Goal: Information Seeking & Learning: Check status

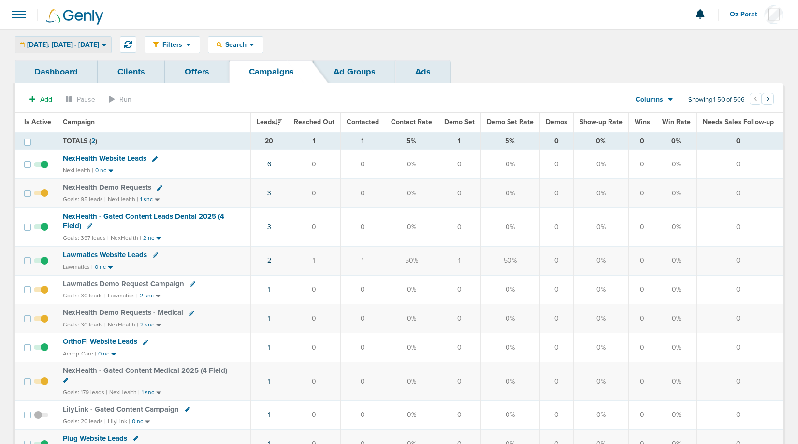
click at [85, 45] on span "[DATE]: [DATE] - [DATE]" at bounding box center [63, 45] width 72 height 7
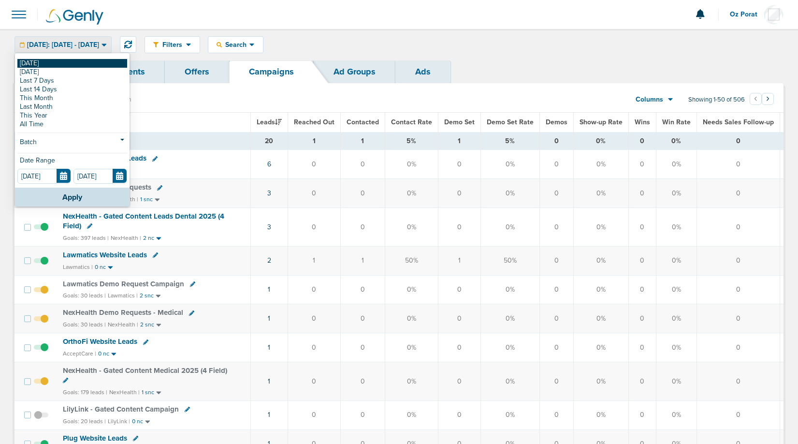
click at [63, 59] on link "[DATE]" at bounding box center [72, 63] width 110 height 9
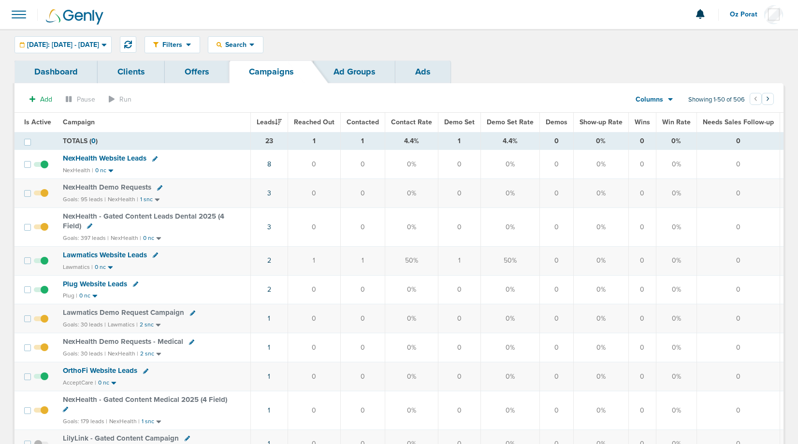
click at [672, 96] on div "Columns Media Stats Sales Performance Custom" at bounding box center [655, 99] width 68 height 18
click at [666, 102] on div "Columns" at bounding box center [649, 100] width 43 height 10
click at [663, 111] on link "Media Stats" at bounding box center [676, 116] width 97 height 12
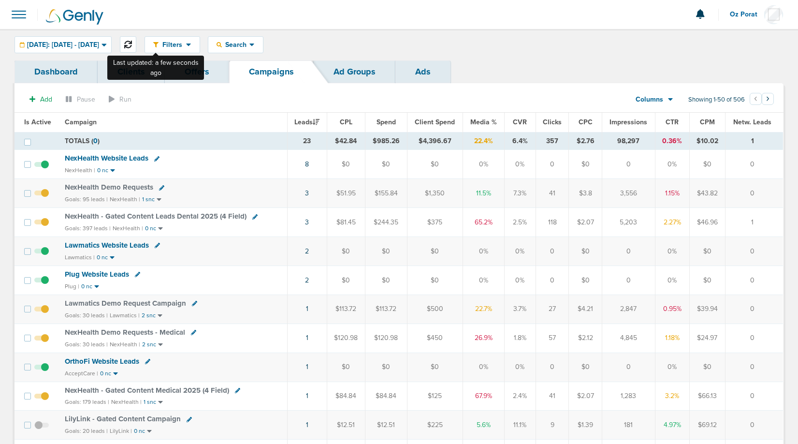
click at [132, 43] on icon at bounding box center [128, 45] width 8 height 8
click at [263, 53] on div "Search Search By Client Campaign Offers Landing Page Ad Group Network Campaign …" at bounding box center [236, 44] width 56 height 17
click at [263, 51] on div "Search" at bounding box center [235, 45] width 55 height 16
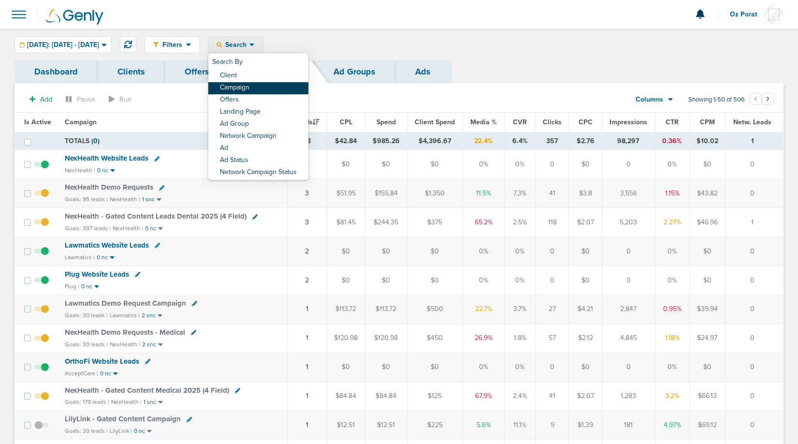
drag, startPoint x: 279, startPoint y: 80, endPoint x: 281, endPoint y: 89, distance: 8.8
click at [281, 89] on div "Search By Client Campaign Offers Landing Page Ad Group Network Campaign Ad Ad S…" at bounding box center [258, 116] width 100 height 127
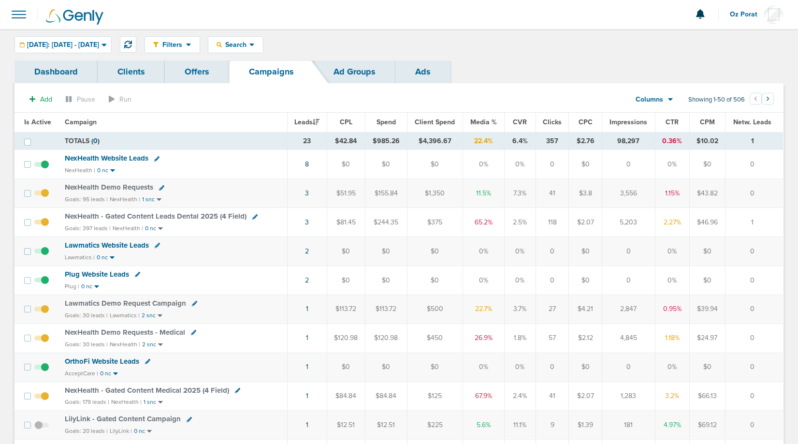
click at [255, 42] on icon at bounding box center [251, 45] width 5 height 8
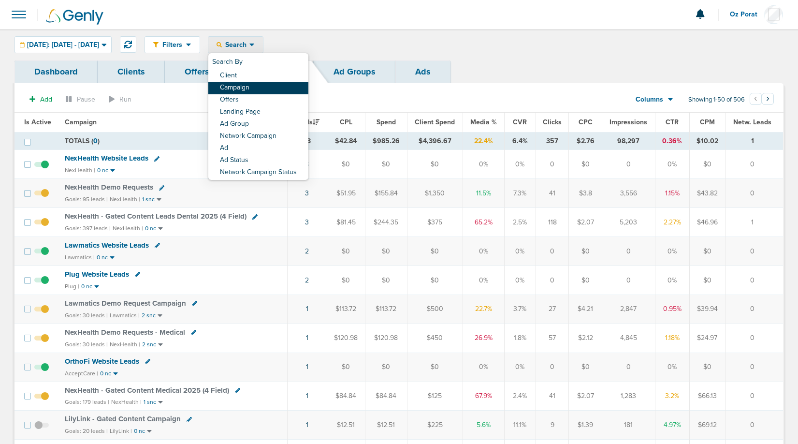
click at [280, 86] on link "Campaign" at bounding box center [258, 88] width 100 height 12
select select "cmpName"
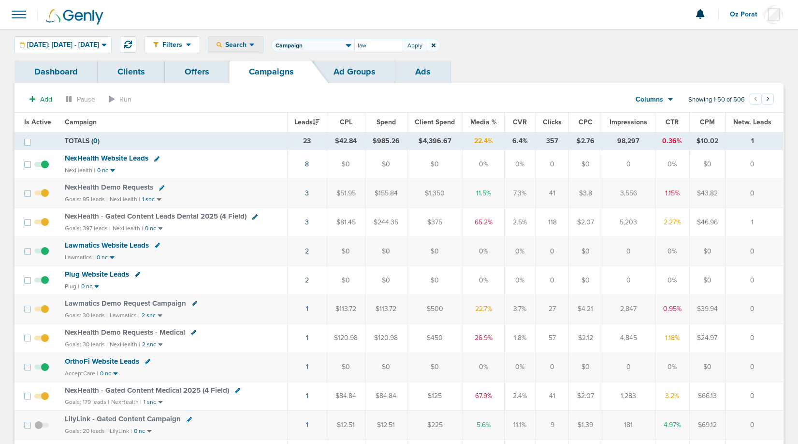
type input "law"
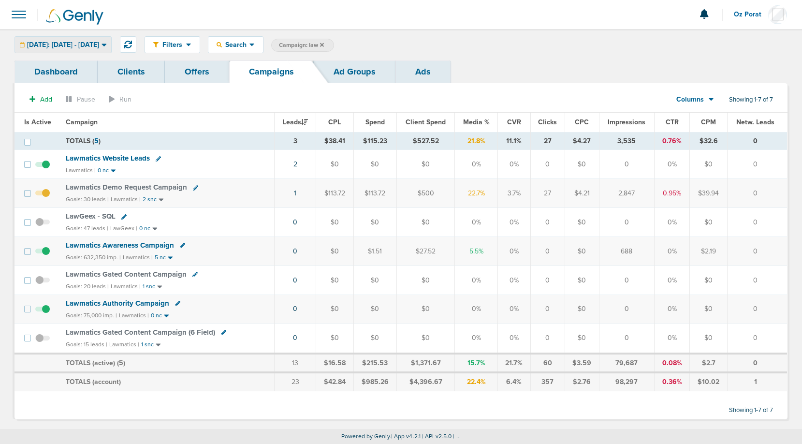
click at [89, 51] on div "[DATE]: [DATE] - [DATE]" at bounding box center [63, 45] width 96 height 16
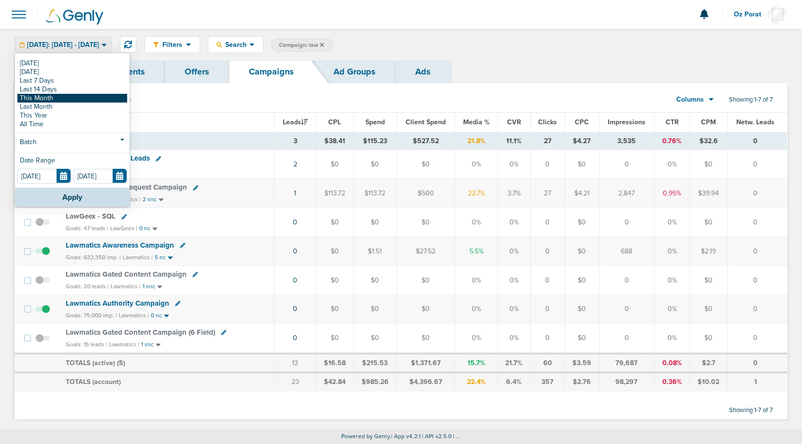
click at [65, 98] on link "This Month" at bounding box center [72, 98] width 110 height 9
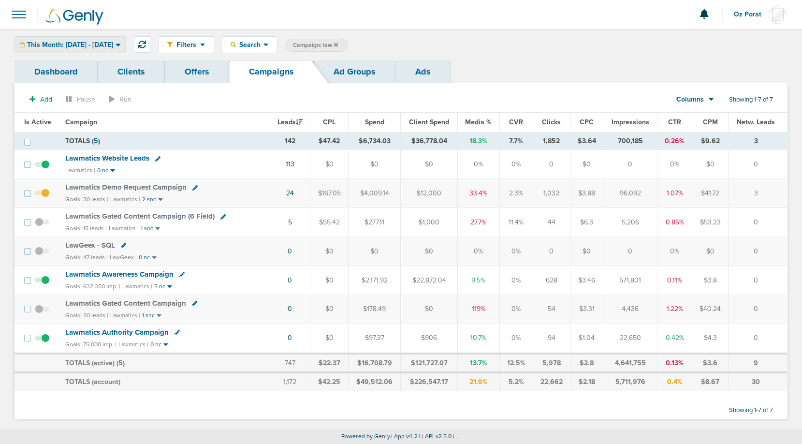
click at [91, 45] on span "This Month: [DATE] - [DATE]" at bounding box center [70, 45] width 86 height 7
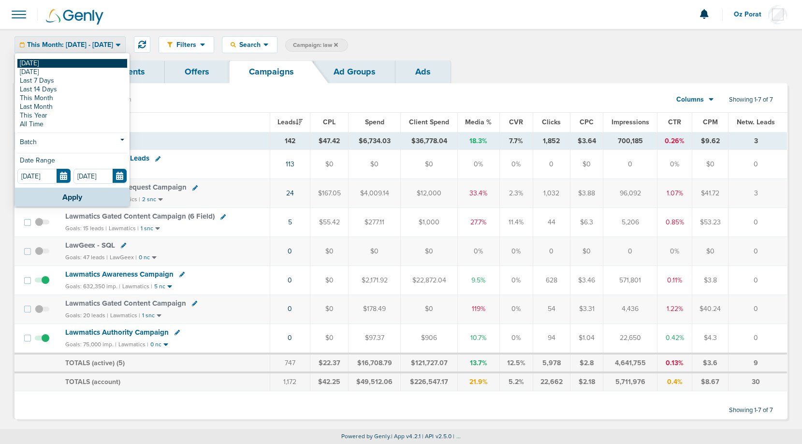
click at [65, 63] on link "[DATE]" at bounding box center [72, 63] width 110 height 9
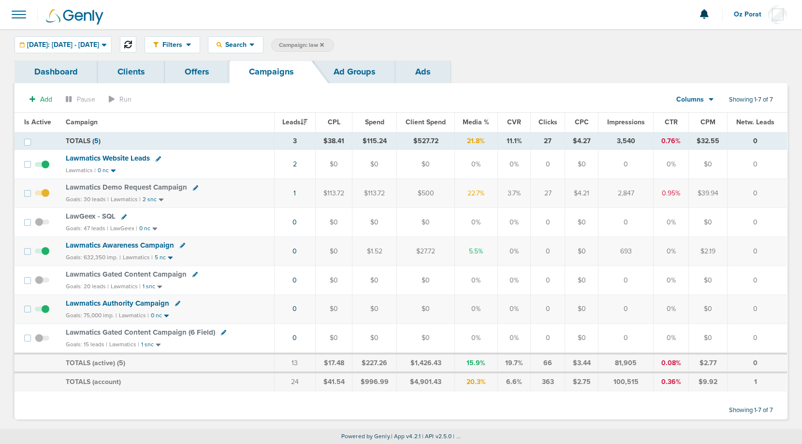
click at [132, 43] on icon at bounding box center [128, 45] width 8 height 8
click at [99, 48] on span "[DATE]: [DATE] - [DATE]" at bounding box center [63, 45] width 72 height 7
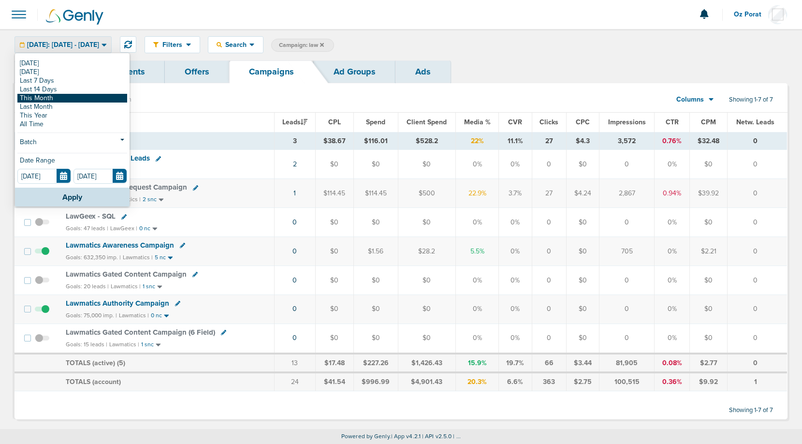
click at [78, 101] on link "This Month" at bounding box center [72, 98] width 110 height 9
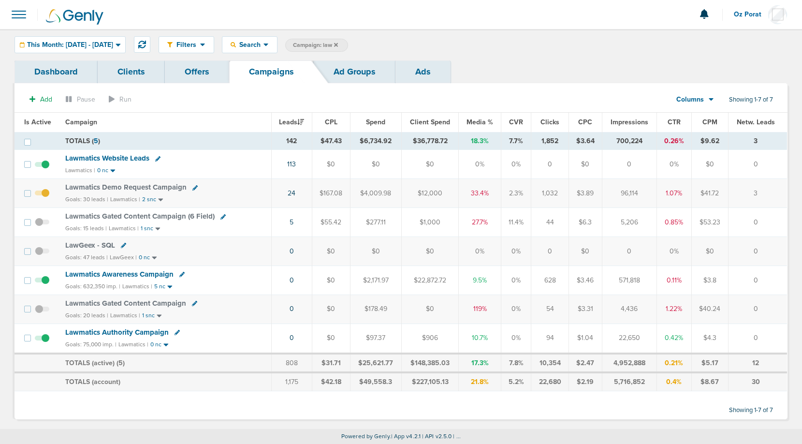
click at [700, 95] on span "Columns" at bounding box center [690, 100] width 28 height 10
click at [699, 123] on link "Sales Performance" at bounding box center [717, 128] width 97 height 12
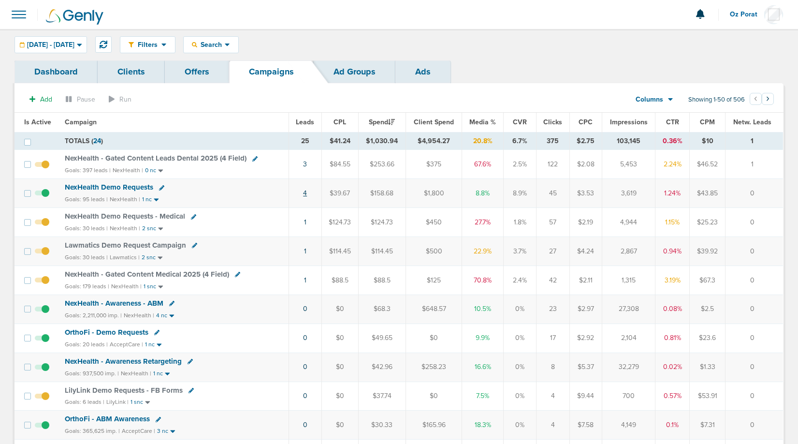
click at [306, 190] on link "4" at bounding box center [305, 193] width 4 height 8
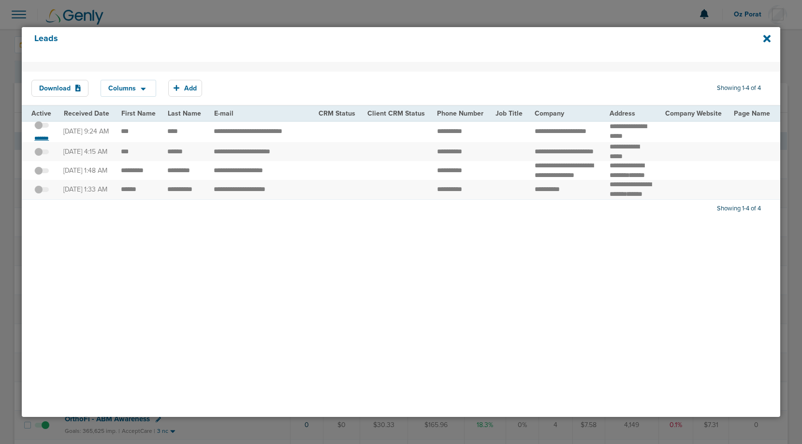
click at [40, 141] on small "*******" at bounding box center [41, 138] width 20 height 8
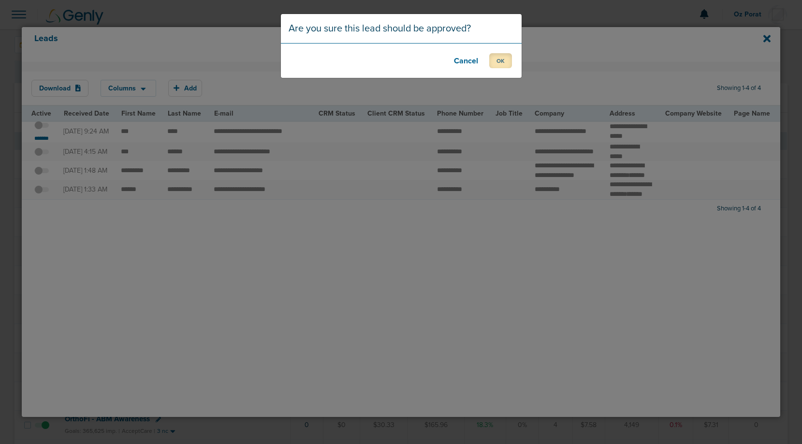
click at [497, 62] on button "OK" at bounding box center [500, 60] width 23 height 15
click at [508, 58] on button "OK" at bounding box center [500, 60] width 23 height 15
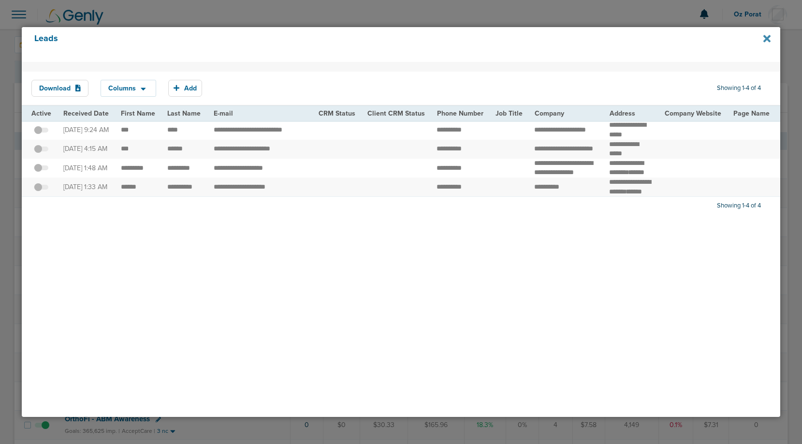
click at [767, 37] on icon at bounding box center [766, 38] width 7 height 7
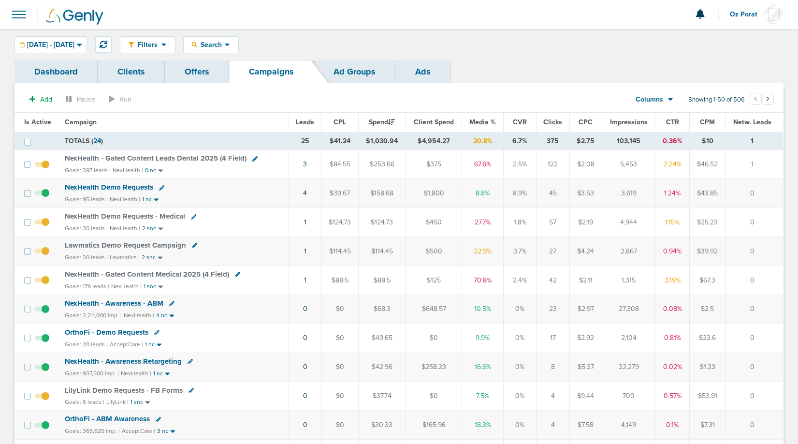
click at [115, 185] on span "NexHealth Demo Requests" at bounding box center [109, 187] width 88 height 9
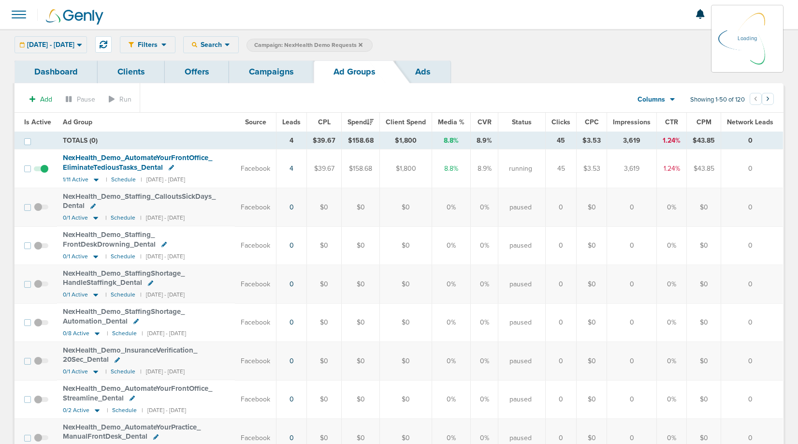
click at [56, 43] on div "09.22.2025 - 09.22.2025 Today Yesterday Last 7 Days Last 14 Days This Month Las…" at bounding box center [51, 44] width 73 height 17
click at [56, 43] on span "[DATE] - [DATE]" at bounding box center [50, 45] width 47 height 7
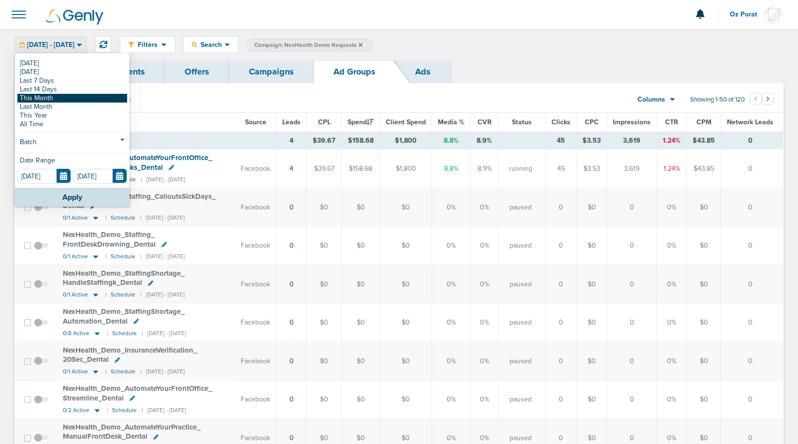
click at [55, 101] on link "This Month" at bounding box center [72, 98] width 110 height 9
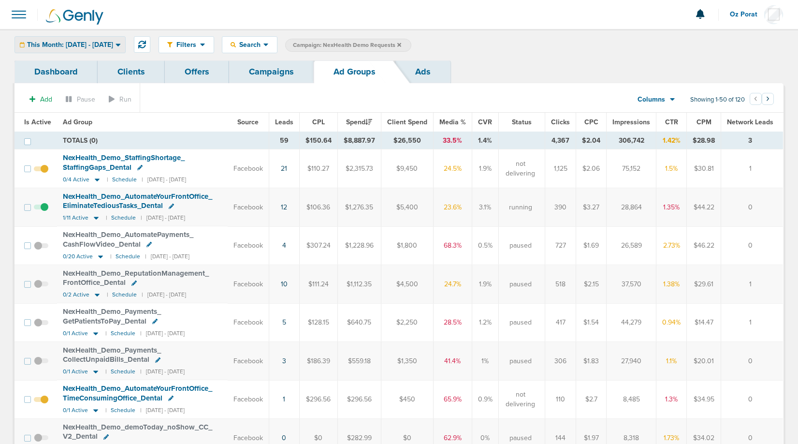
click at [108, 42] on span "This Month: [DATE] - [DATE]" at bounding box center [70, 45] width 86 height 7
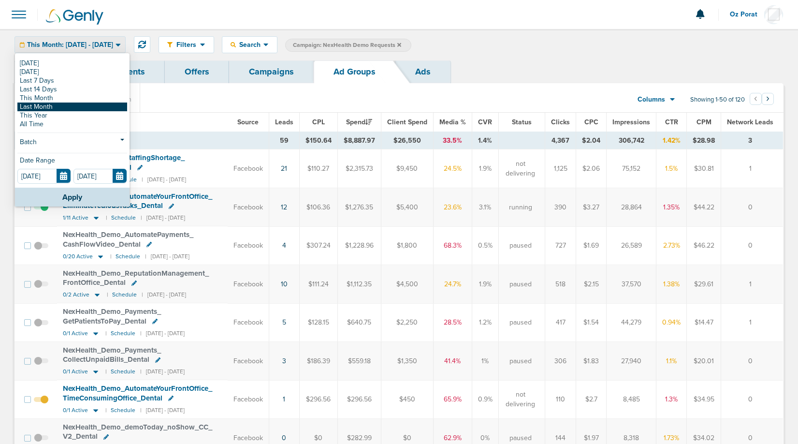
click at [74, 109] on link "Last Month" at bounding box center [72, 106] width 110 height 9
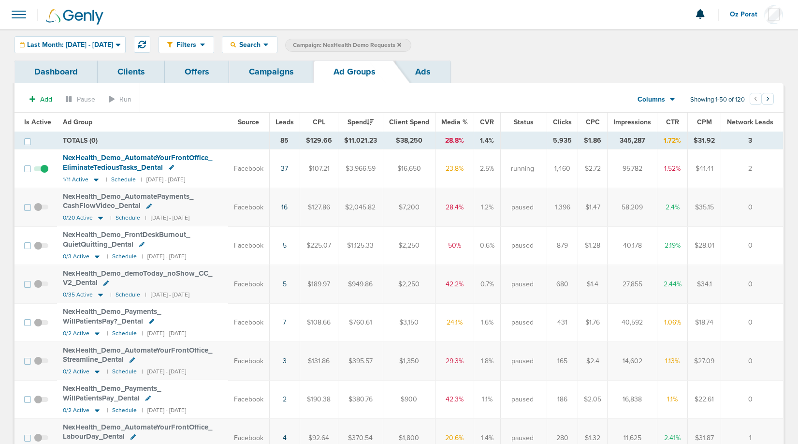
click at [273, 75] on link "Campaigns" at bounding box center [271, 71] width 85 height 23
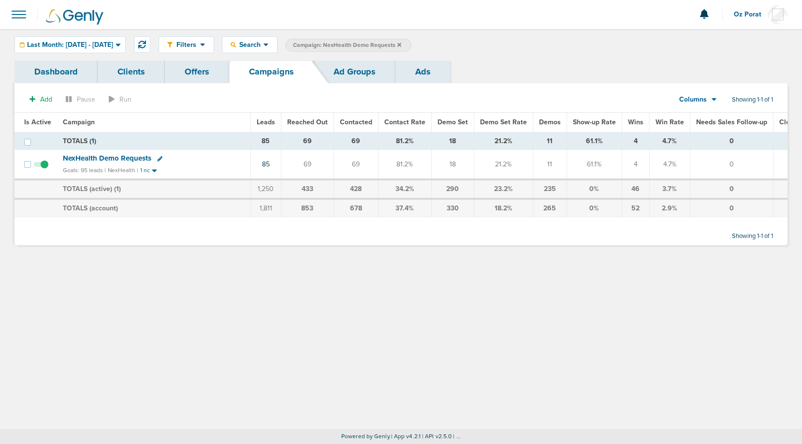
click at [401, 43] on icon at bounding box center [399, 45] width 4 height 6
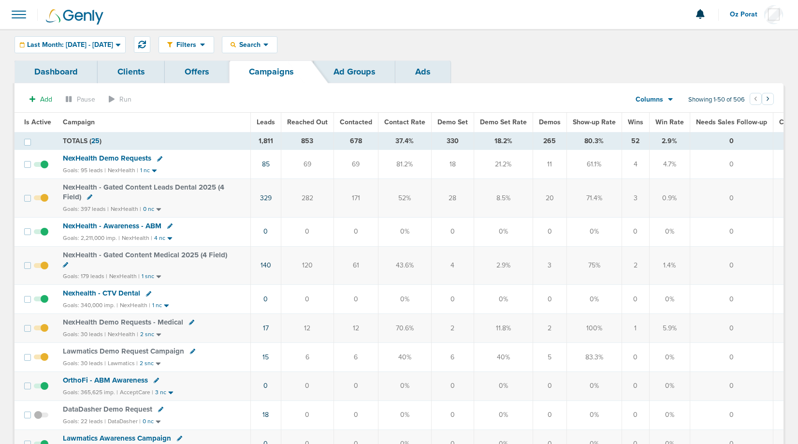
click at [669, 107] on div "Columns Media Stats Sales Performance Custom" at bounding box center [649, 99] width 43 height 18
click at [669, 98] on icon at bounding box center [670, 99] width 5 height 8
click at [666, 113] on link "Media Stats" at bounding box center [676, 116] width 97 height 12
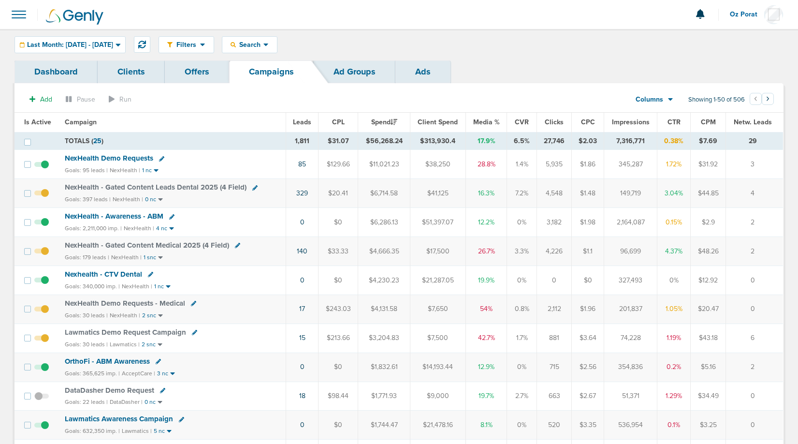
drag, startPoint x: 370, startPoint y: 141, endPoint x: 403, endPoint y: 141, distance: 32.9
click at [403, 141] on td "$56,268.24" at bounding box center [384, 141] width 52 height 18
copy td "56,268.24"
click at [263, 45] on span "Search" at bounding box center [250, 45] width 28 height 8
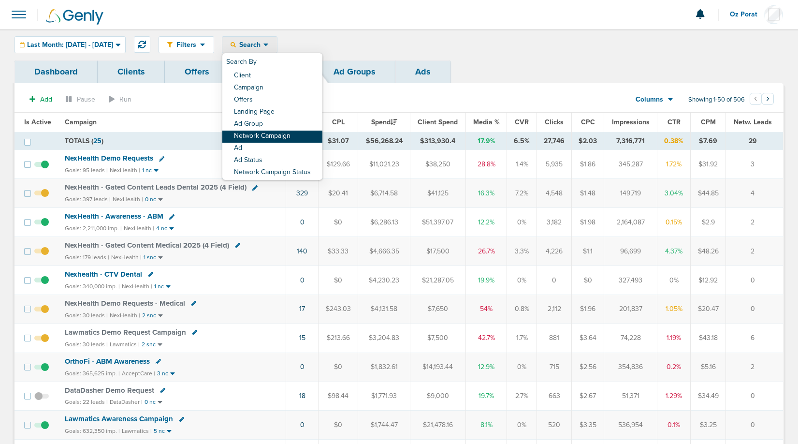
click at [288, 138] on link "Network Campaign" at bounding box center [272, 137] width 100 height 12
select select "netCmpName"
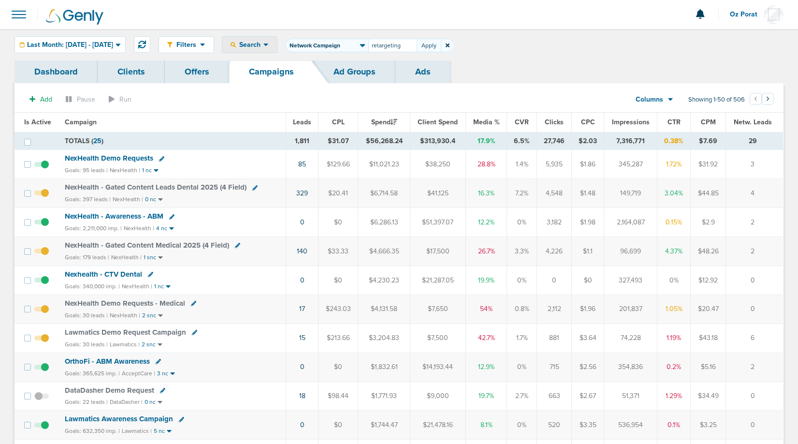
type input "retargeting"
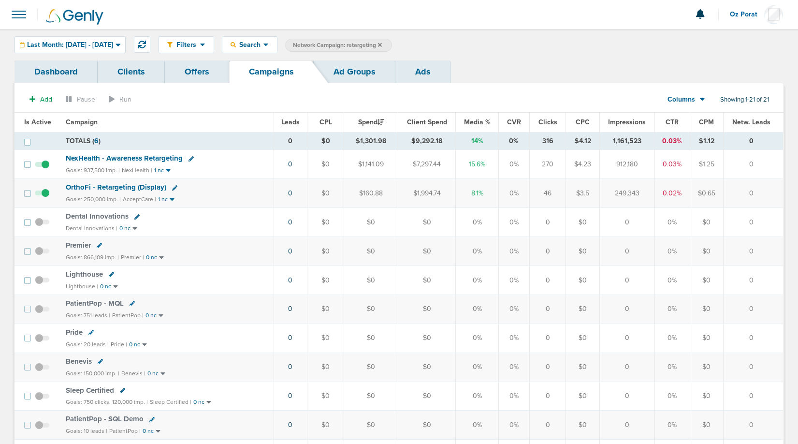
drag, startPoint x: 360, startPoint y: 140, endPoint x: 397, endPoint y: 145, distance: 37.5
click at [397, 145] on td "$1,301.98" at bounding box center [371, 141] width 54 height 18
copy td "$1,301.98"
click at [263, 43] on span "Search" at bounding box center [250, 45] width 28 height 8
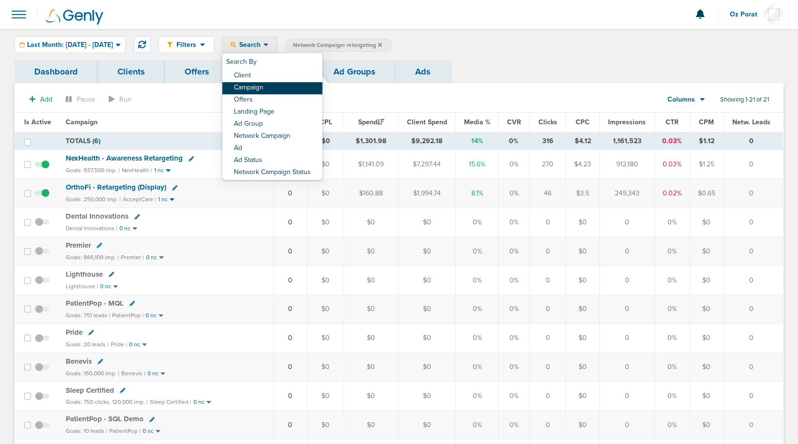
click at [286, 87] on link "Campaign" at bounding box center [272, 88] width 100 height 12
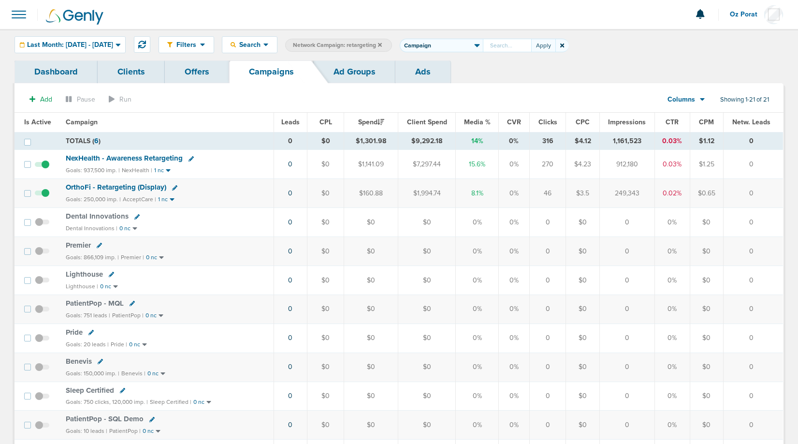
click at [454, 51] on select "Client Campaign Offers Landing Page Ad Group Network Campaign Ad Ad Status Netw…" at bounding box center [441, 46] width 83 height 14
select select "clientName"
click at [428, 39] on select "Client Campaign Offers Landing Page Ad Group Network Campaign Ad Ad Status Netw…" at bounding box center [441, 46] width 83 height 14
click at [519, 46] on input "text" at bounding box center [507, 46] width 48 height 14
type input "law"
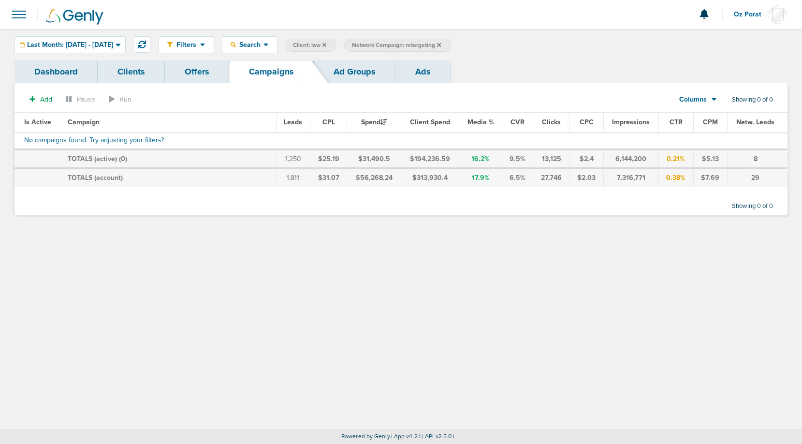
click at [441, 44] on icon at bounding box center [439, 45] width 4 height 4
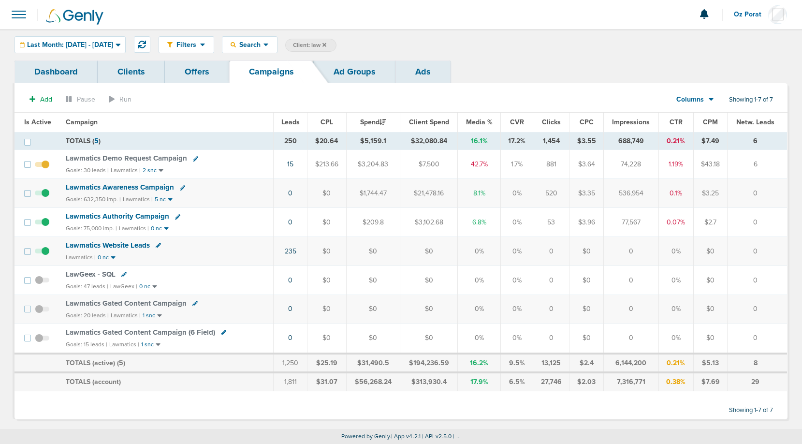
drag, startPoint x: 366, startPoint y: 138, endPoint x: 390, endPoint y: 138, distance: 24.2
click at [390, 138] on td "$5,159.1" at bounding box center [373, 141] width 54 height 18
copy td "5,159.1"
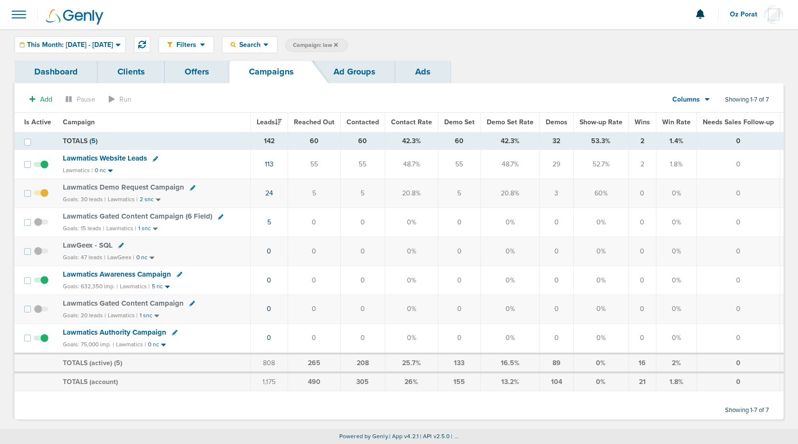
click at [338, 45] on span "Campaign: law" at bounding box center [315, 45] width 45 height 8
select select "cmpName"
click at [417, 46] on input "law" at bounding box center [392, 46] width 48 height 14
type input "ctv"
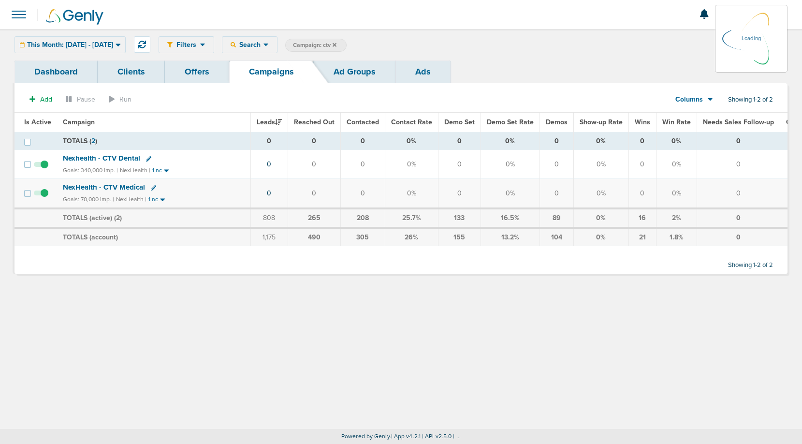
click at [104, 43] on div "This Month: [DATE] - [DATE] [DATE] [DATE] Last 7 Days Last 14 Days This Month L…" at bounding box center [70, 44] width 111 height 17
click at [106, 50] on div "This Month: [DATE] - [DATE]" at bounding box center [70, 45] width 110 height 16
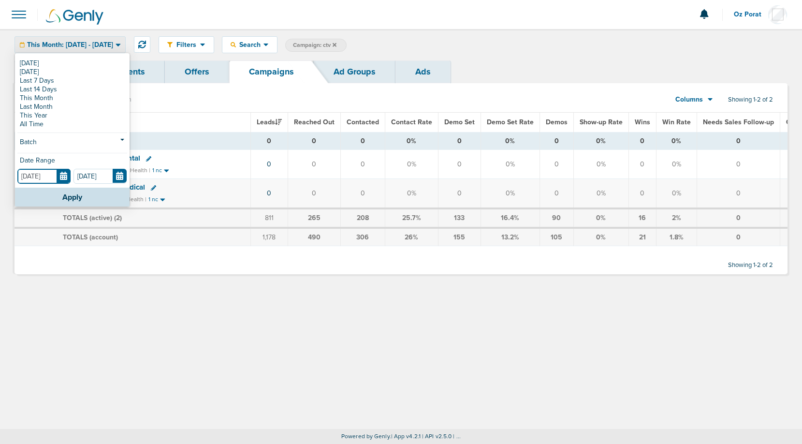
click at [67, 176] on input "[DATE]" at bounding box center [43, 176] width 53 height 15
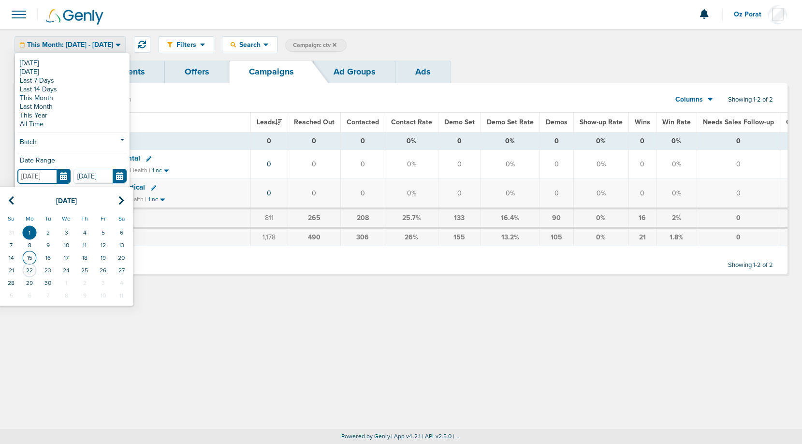
click at [34, 255] on td "15" at bounding box center [29, 257] width 18 height 13
type input "[DATE]"
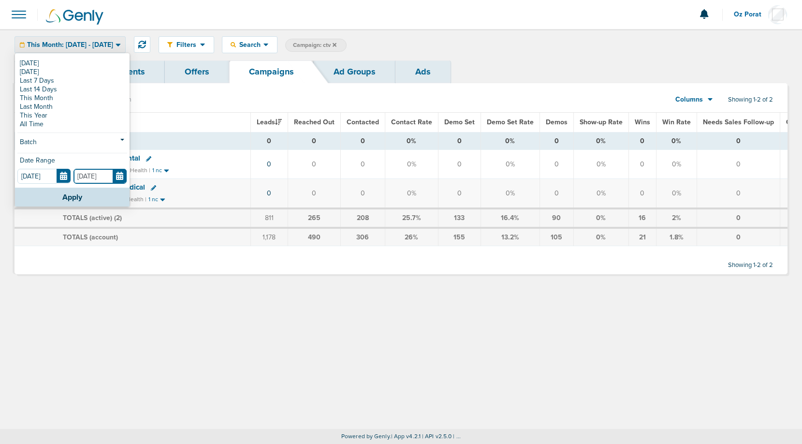
click at [120, 179] on input "[DATE]" at bounding box center [99, 176] width 53 height 15
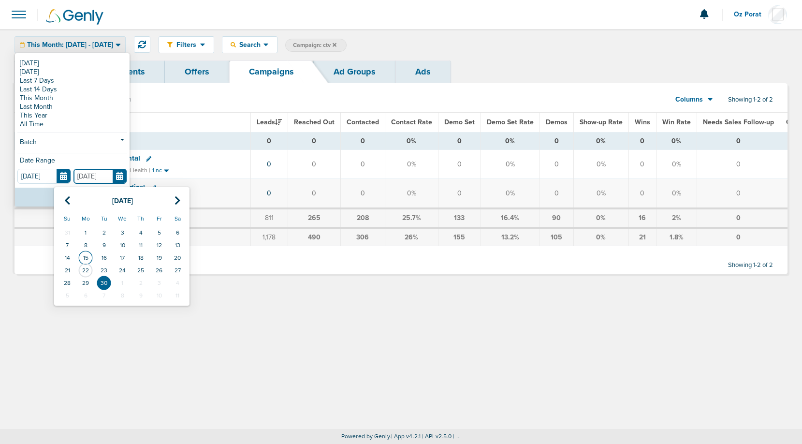
click at [84, 260] on td "15" at bounding box center [85, 257] width 18 height 13
type input "[DATE]"
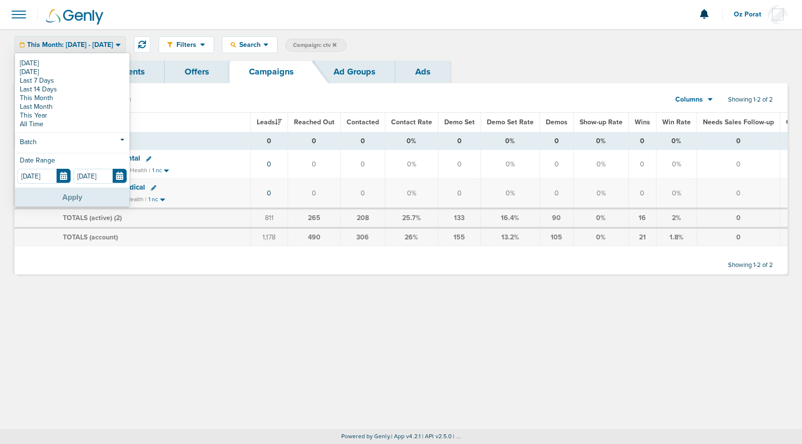
click at [81, 193] on button "Apply" at bounding box center [72, 197] width 115 height 19
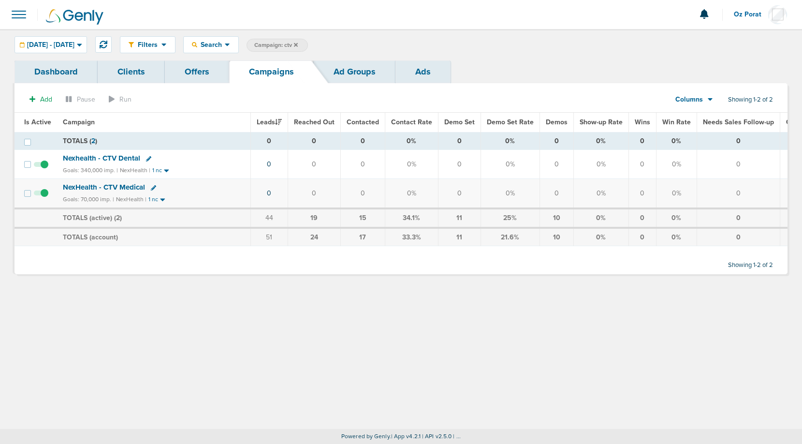
click at [704, 102] on div "Columns" at bounding box center [689, 100] width 43 height 10
click at [702, 115] on link "Media Stats" at bounding box center [716, 116] width 97 height 12
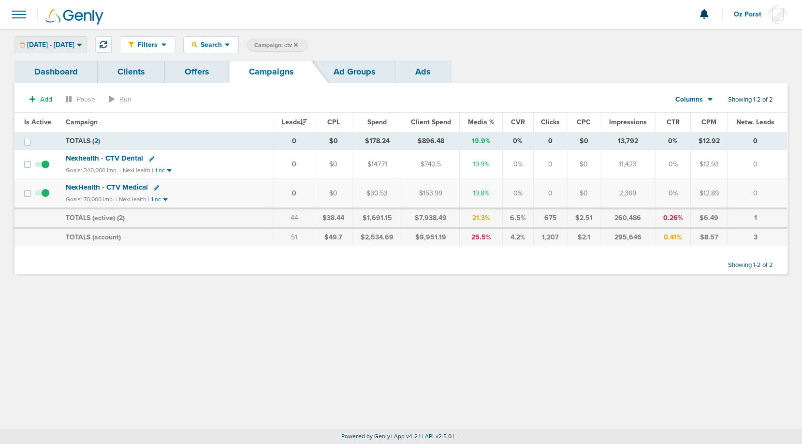
click at [74, 48] on span "[DATE] - [DATE]" at bounding box center [50, 45] width 47 height 7
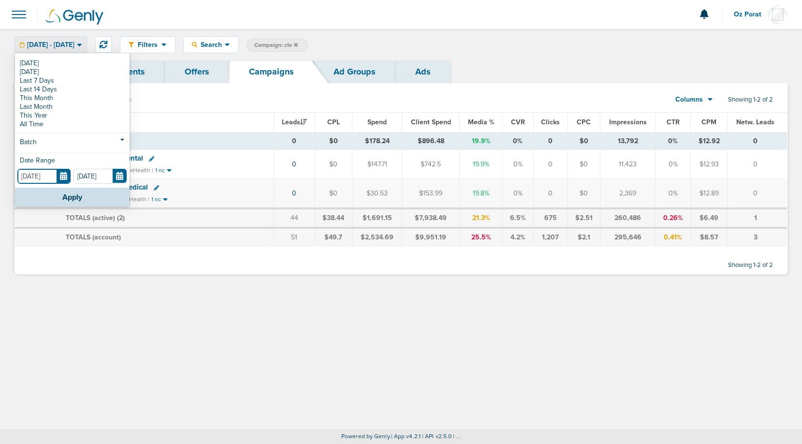
click at [58, 176] on input "[DATE]" at bounding box center [43, 176] width 53 height 15
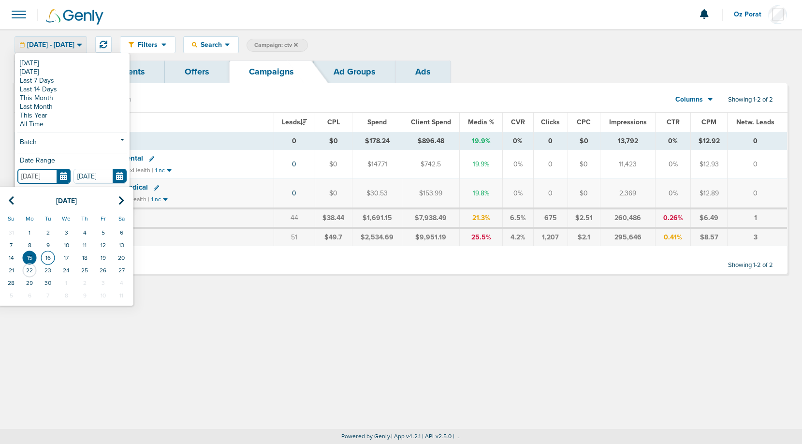
click at [47, 257] on td "16" at bounding box center [48, 257] width 18 height 13
type input "[DATE]"
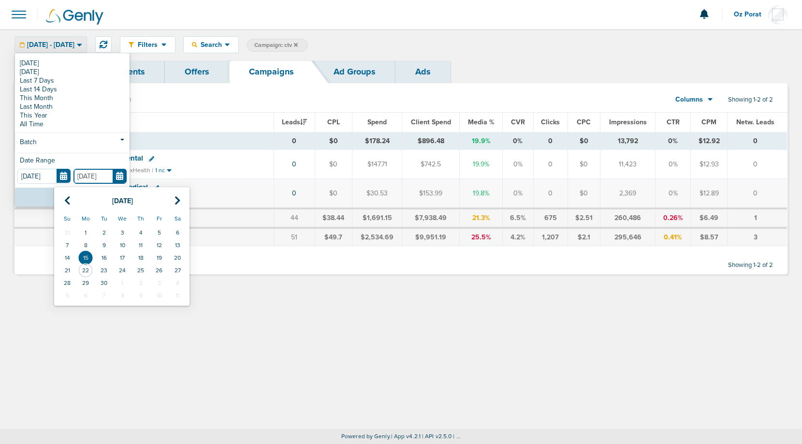
click at [126, 173] on input "[DATE]" at bounding box center [99, 176] width 53 height 15
click at [102, 257] on td "16" at bounding box center [104, 257] width 18 height 13
type input "[DATE]"
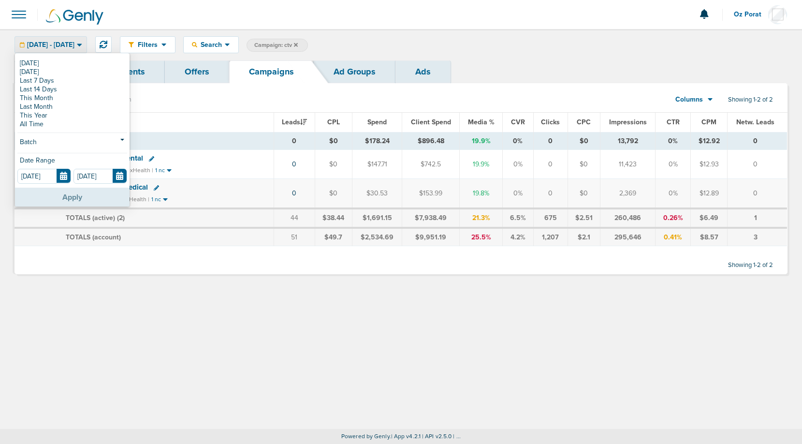
click at [68, 192] on button "Apply" at bounding box center [72, 197] width 115 height 19
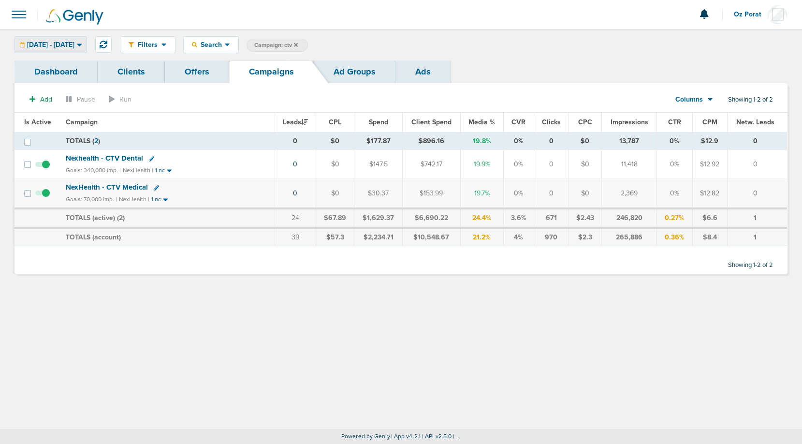
click at [74, 43] on span "[DATE] - [DATE]" at bounding box center [50, 45] width 47 height 7
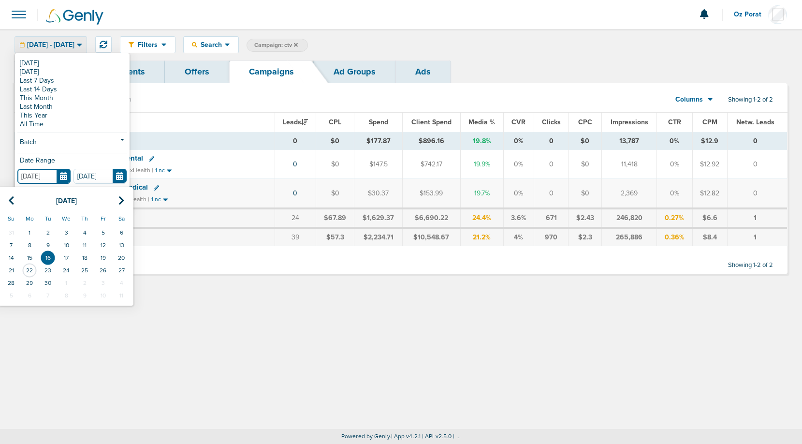
click at [66, 178] on input "[DATE]" at bounding box center [43, 176] width 53 height 15
click at [61, 261] on td "17" at bounding box center [66, 257] width 18 height 13
type input "[DATE]"
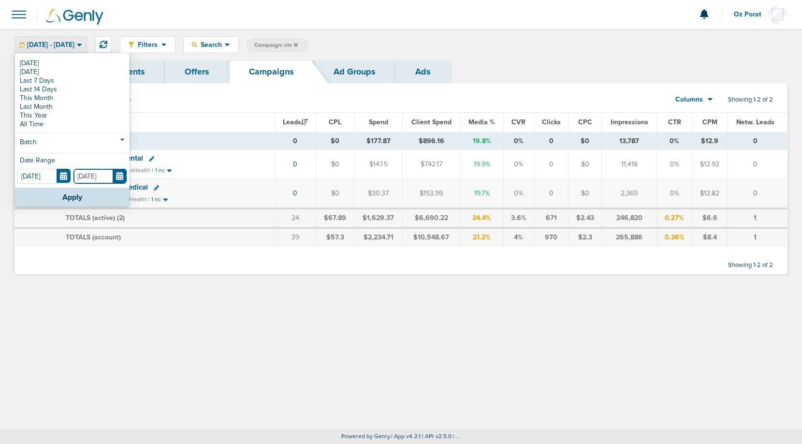
click at [119, 178] on input "[DATE]" at bounding box center [99, 176] width 53 height 15
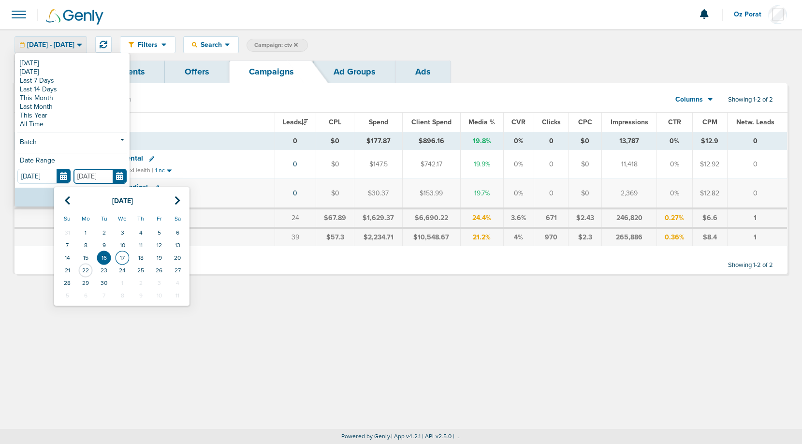
click at [122, 257] on td "17" at bounding box center [122, 257] width 18 height 13
type input "[DATE]"
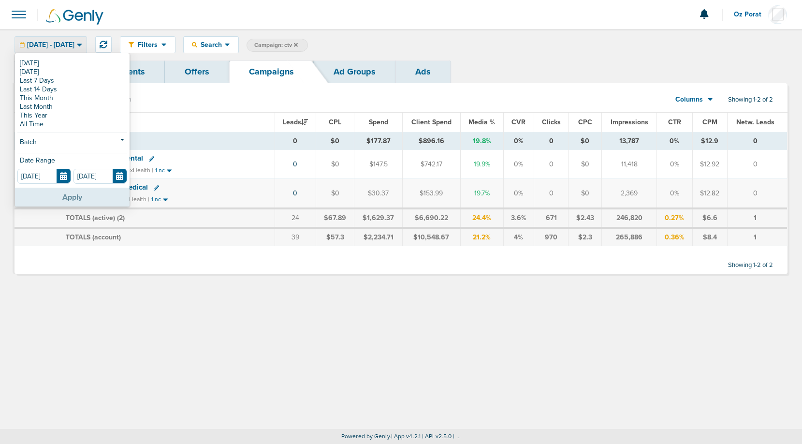
click at [76, 202] on button "Apply" at bounding box center [72, 197] width 115 height 19
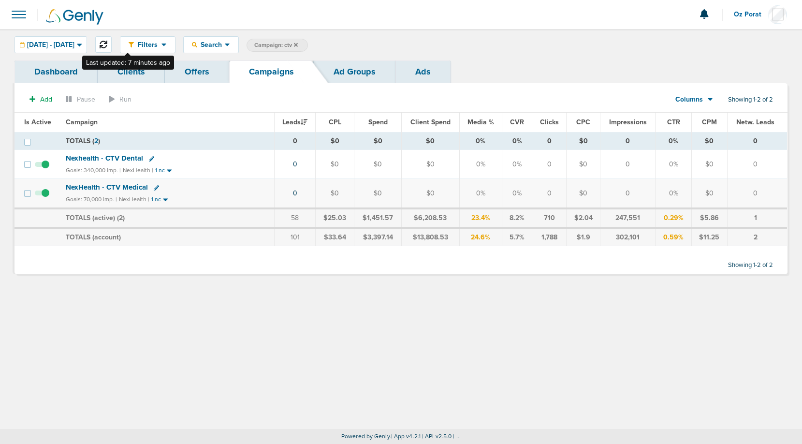
click at [112, 40] on button at bounding box center [103, 44] width 16 height 16
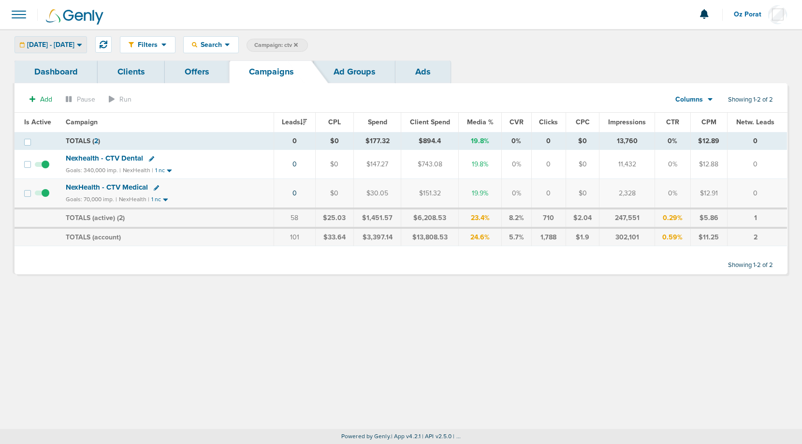
click at [41, 48] on span "[DATE] - [DATE]" at bounding box center [50, 45] width 47 height 7
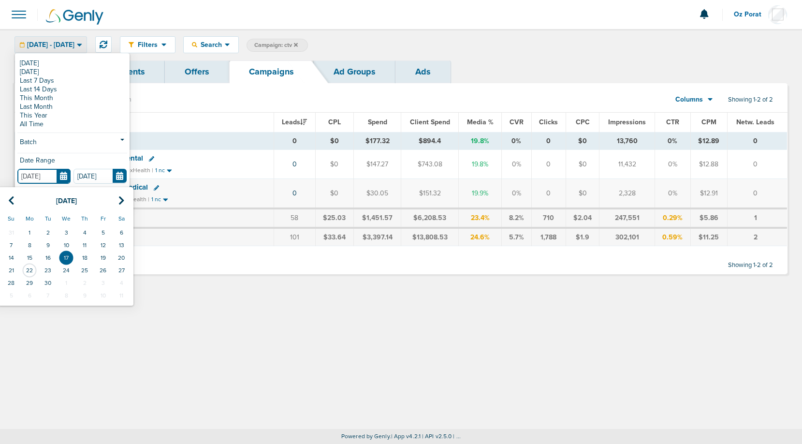
click at [66, 175] on input "[DATE]" at bounding box center [43, 176] width 53 height 15
click at [87, 258] on td "18" at bounding box center [84, 257] width 18 height 13
type input "[DATE]"
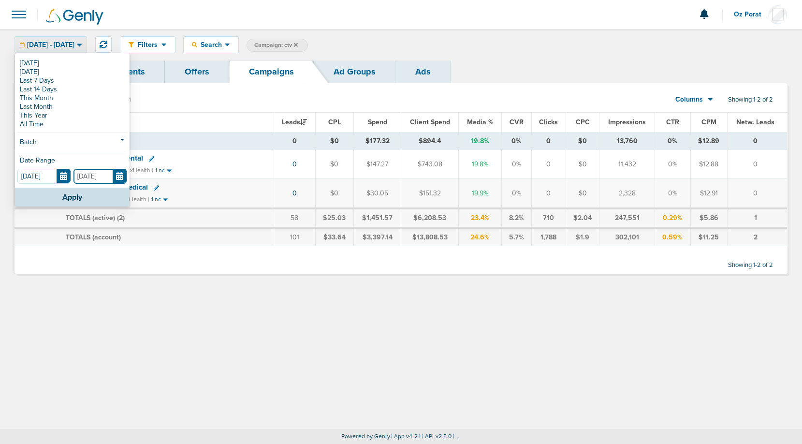
click at [117, 177] on input "[DATE]" at bounding box center [99, 176] width 53 height 15
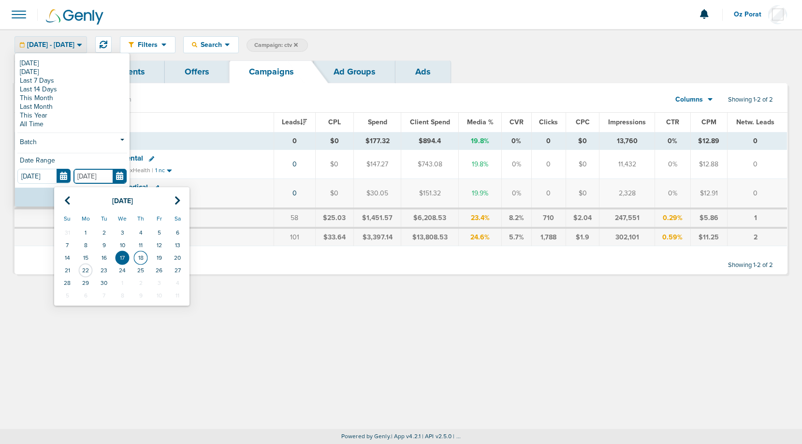
click at [135, 255] on td "18" at bounding box center [141, 257] width 18 height 13
type input "[DATE]"
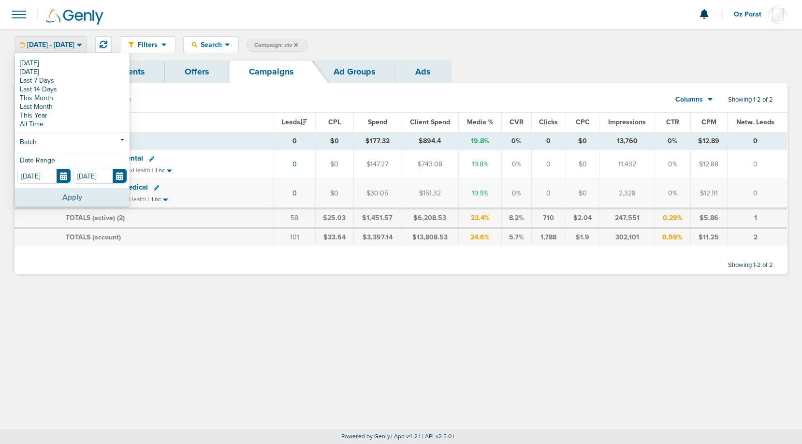
click at [87, 193] on button "Apply" at bounding box center [72, 197] width 115 height 19
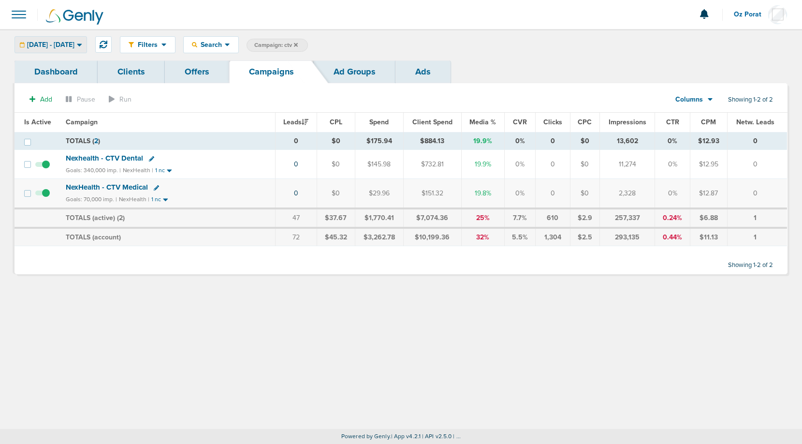
click at [74, 42] on span "[DATE] - [DATE]" at bounding box center [50, 45] width 47 height 7
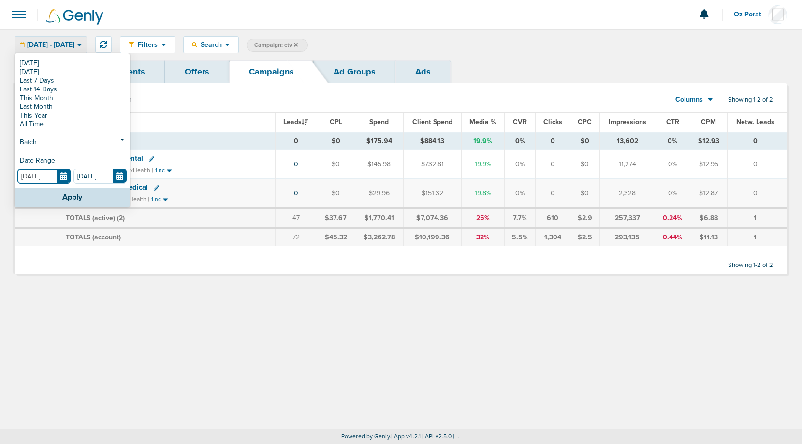
click at [66, 175] on input "[DATE]" at bounding box center [43, 176] width 53 height 15
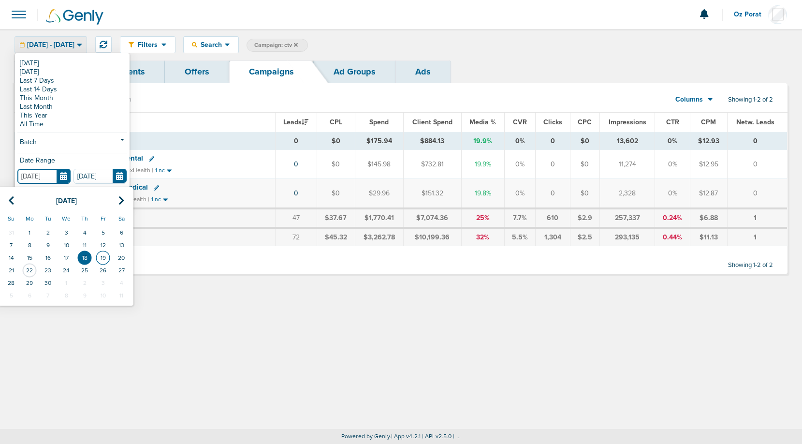
click at [104, 257] on td "19" at bounding box center [103, 257] width 18 height 13
type input "[DATE]"
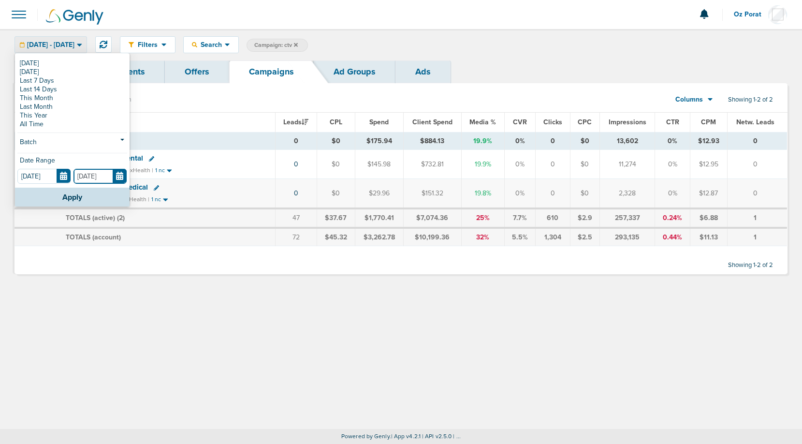
click at [122, 179] on input "[DATE]" at bounding box center [99, 176] width 53 height 15
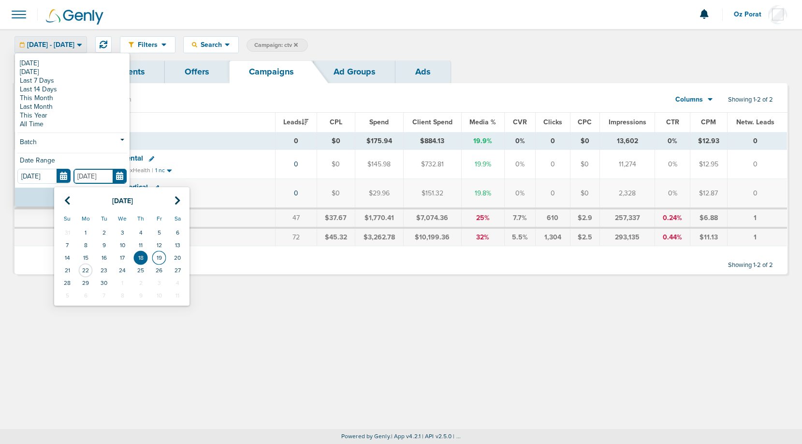
click at [157, 259] on td "19" at bounding box center [159, 257] width 18 height 13
type input "[DATE]"
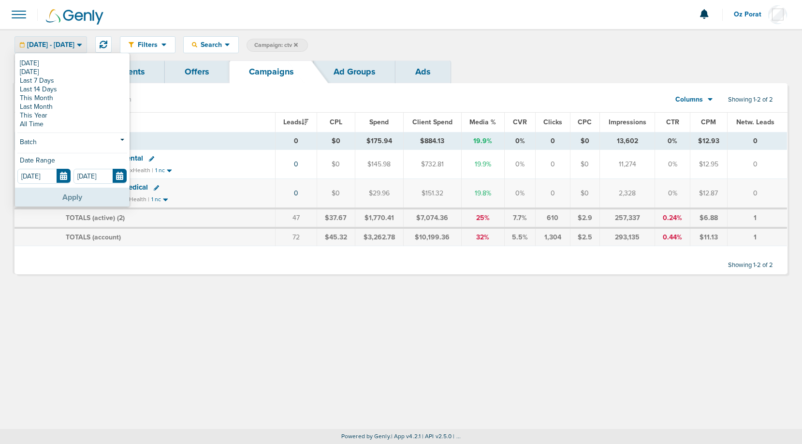
click at [82, 195] on button "Apply" at bounding box center [72, 197] width 115 height 19
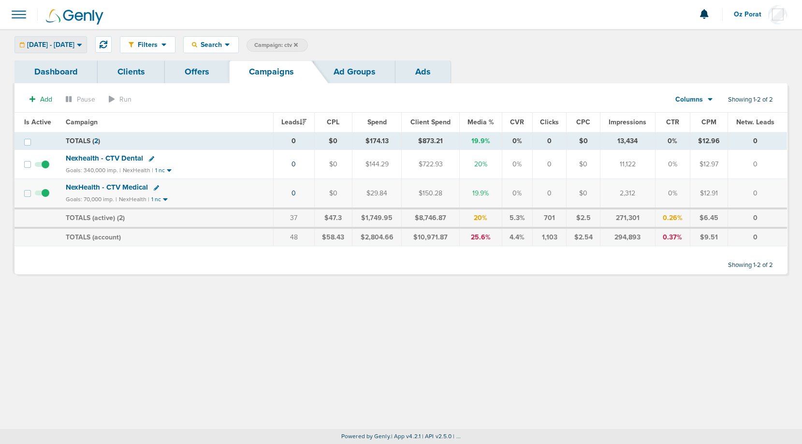
click at [75, 38] on div "[DATE] - [DATE]" at bounding box center [51, 45] width 72 height 16
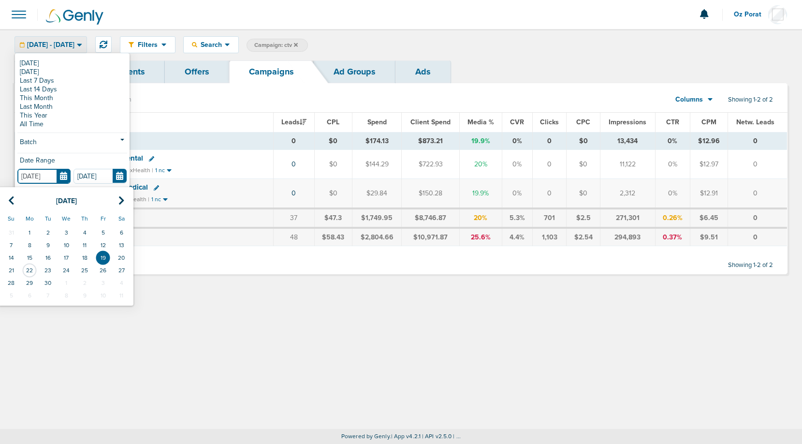
click at [63, 175] on input "[DATE]" at bounding box center [43, 176] width 53 height 15
click at [121, 254] on td "20" at bounding box center [121, 257] width 18 height 13
type input "[DATE]"
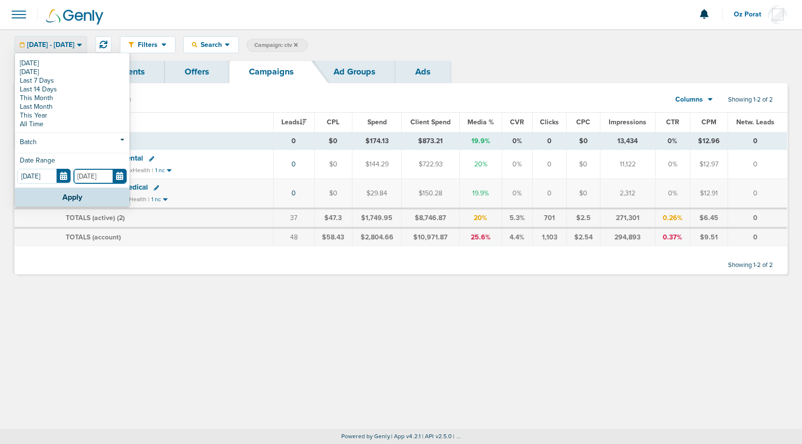
click at [120, 175] on input "[DATE]" at bounding box center [99, 176] width 53 height 15
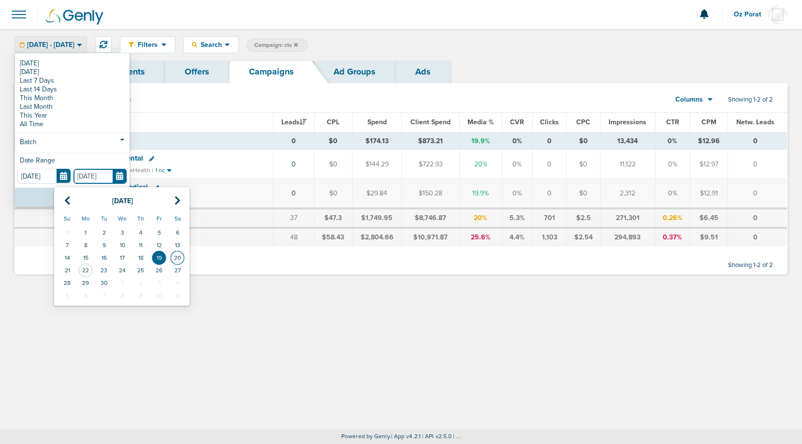
click at [179, 254] on td "20" at bounding box center [177, 257] width 18 height 13
type input "[DATE]"
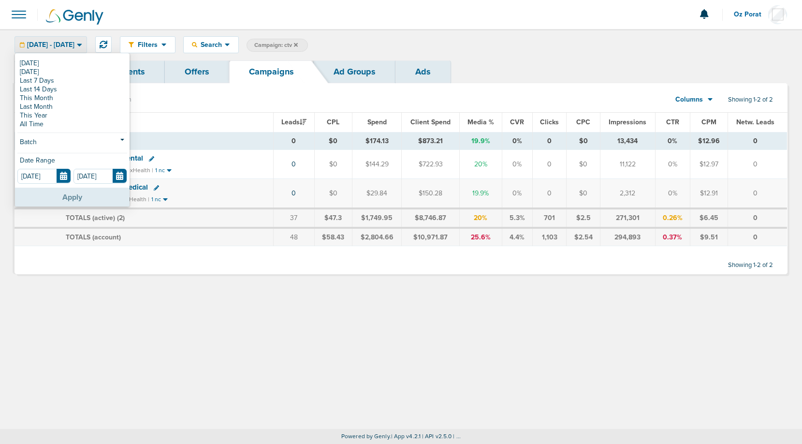
click at [69, 197] on button "Apply" at bounding box center [72, 197] width 115 height 19
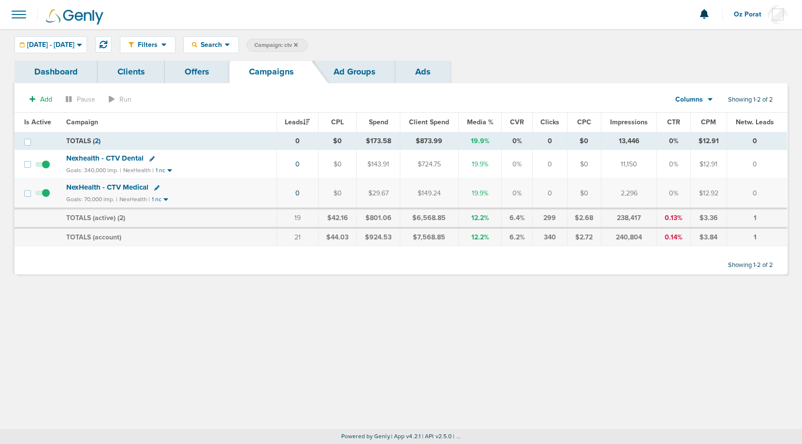
click at [68, 40] on div "[DATE] - [DATE]" at bounding box center [51, 45] width 72 height 16
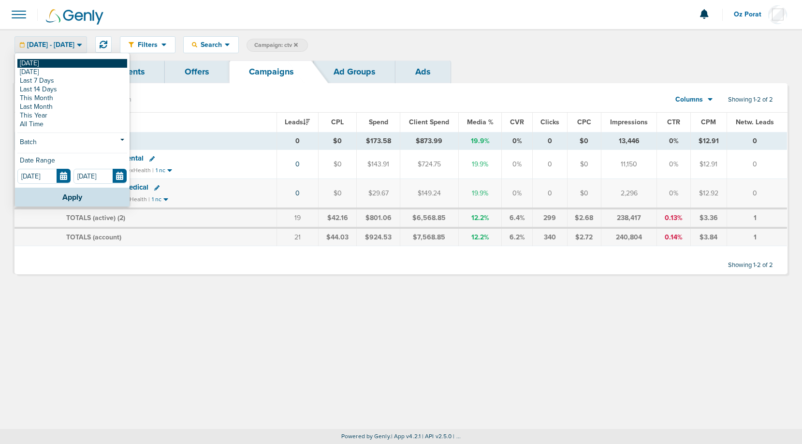
click at [45, 60] on link "[DATE]" at bounding box center [72, 63] width 110 height 9
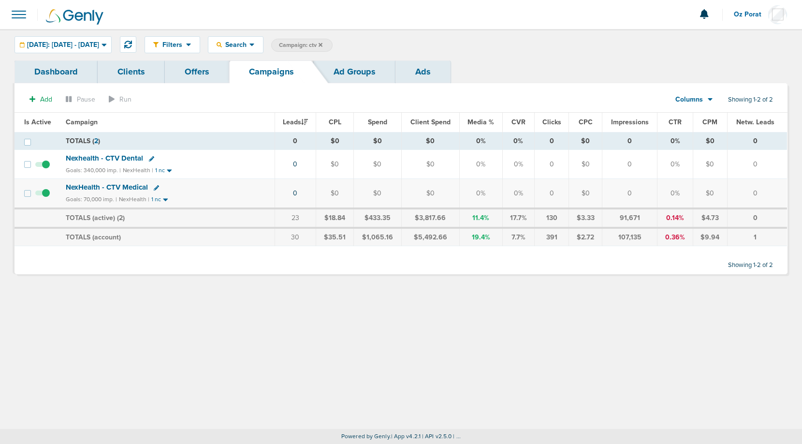
click at [322, 42] on icon at bounding box center [321, 45] width 4 height 6
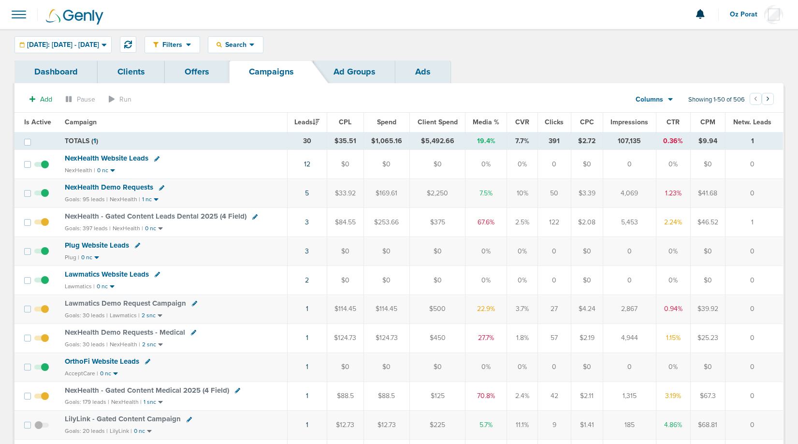
click at [19, 12] on span at bounding box center [18, 14] width 21 height 21
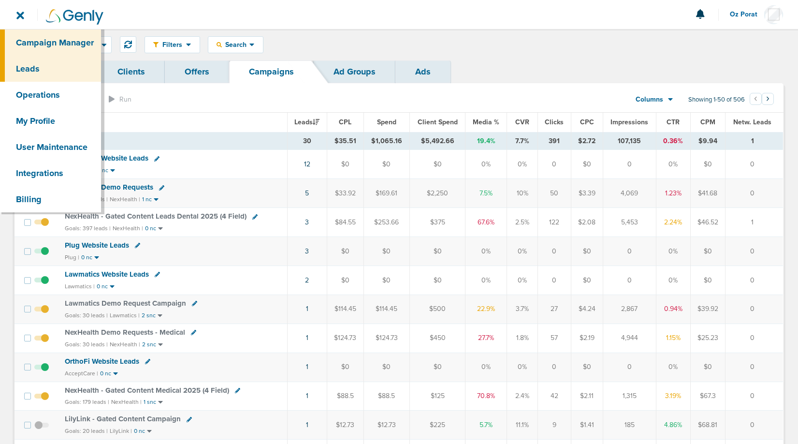
click at [32, 69] on link "Leads" at bounding box center [50, 69] width 101 height 26
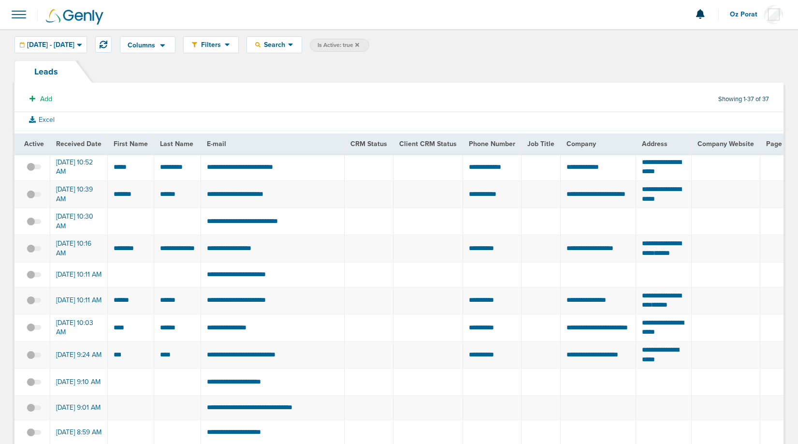
click at [23, 14] on span at bounding box center [18, 14] width 21 height 21
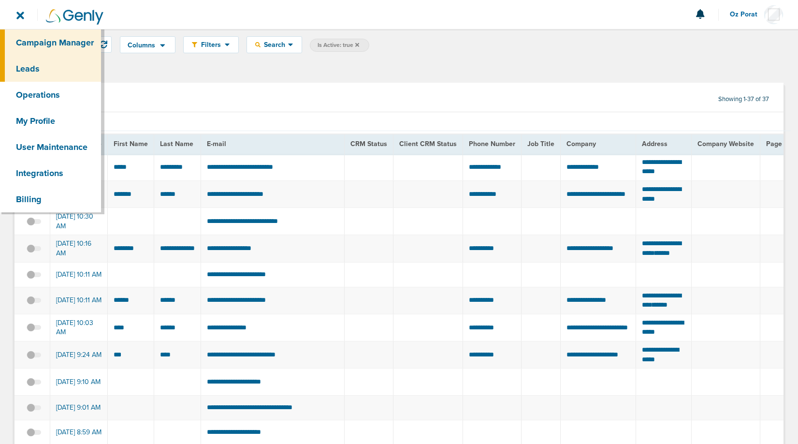
click at [30, 40] on link "Campaign Manager" at bounding box center [50, 42] width 101 height 26
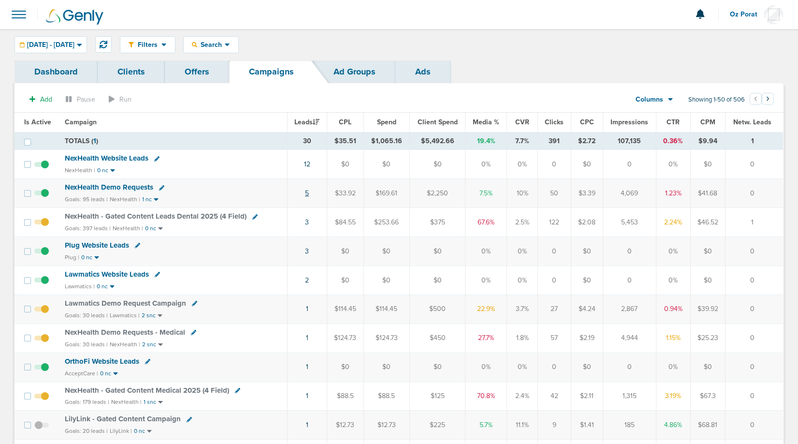
click at [309, 191] on link "5" at bounding box center [307, 193] width 4 height 8
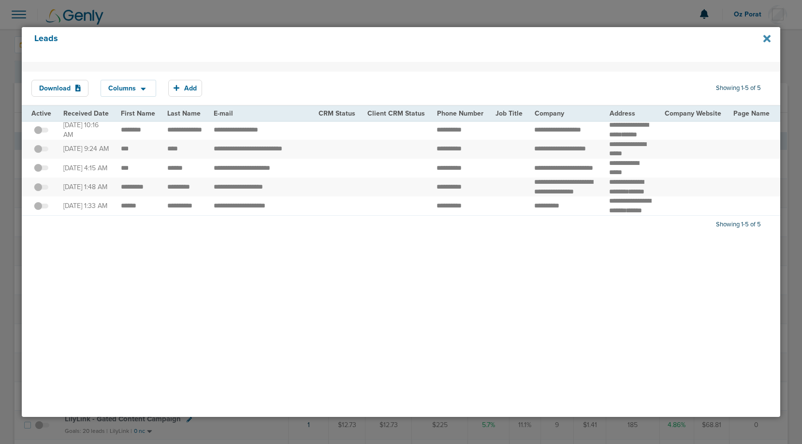
click at [769, 37] on icon at bounding box center [766, 38] width 7 height 7
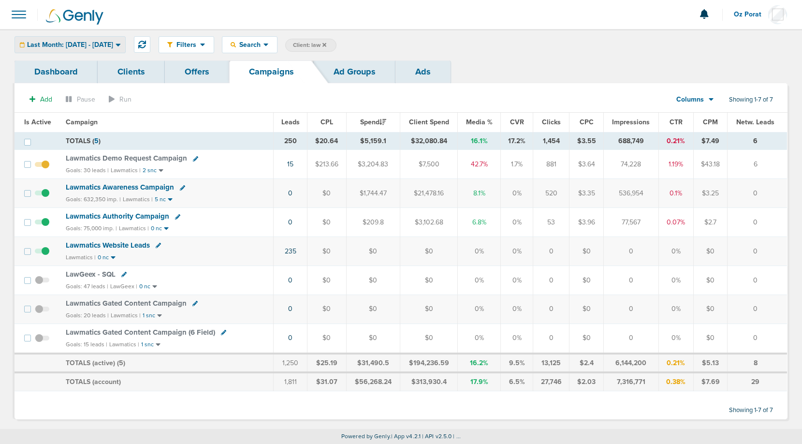
click at [102, 45] on span "Last Month: 08.01.2025 - 08.31.2025" at bounding box center [70, 45] width 86 height 7
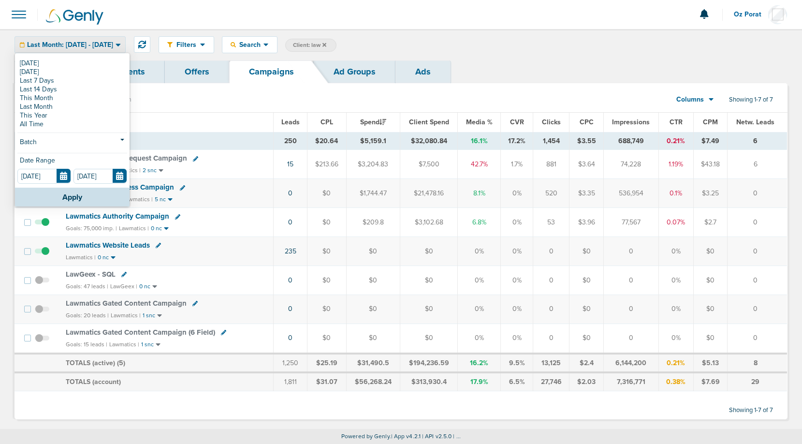
click at [469, 50] on div "Filters Active Only Settings Status Active Inactive Objectives MQL SQL Traffic …" at bounding box center [473, 44] width 629 height 17
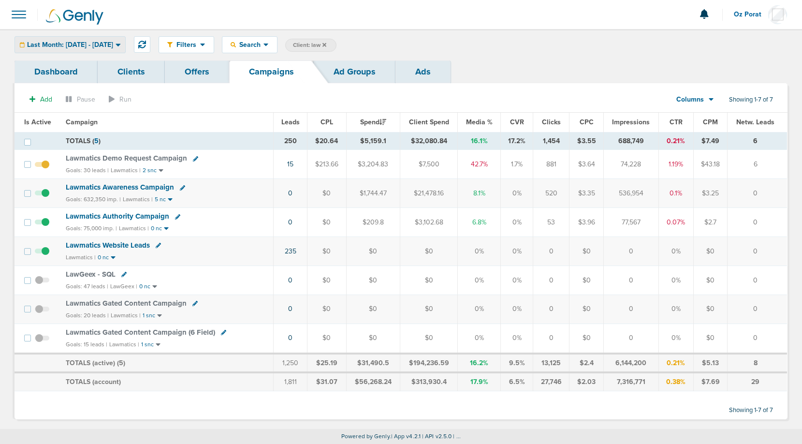
click at [105, 44] on span "Last Month: 08.01.2025 - 08.31.2025" at bounding box center [70, 45] width 86 height 7
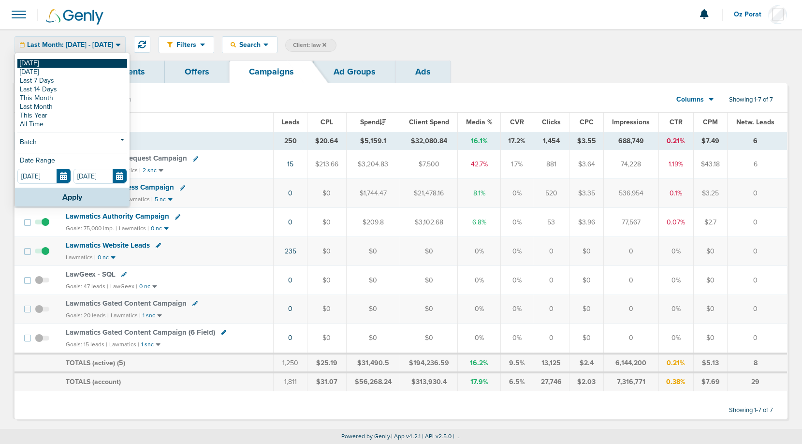
click at [72, 65] on link "[DATE]" at bounding box center [72, 63] width 110 height 9
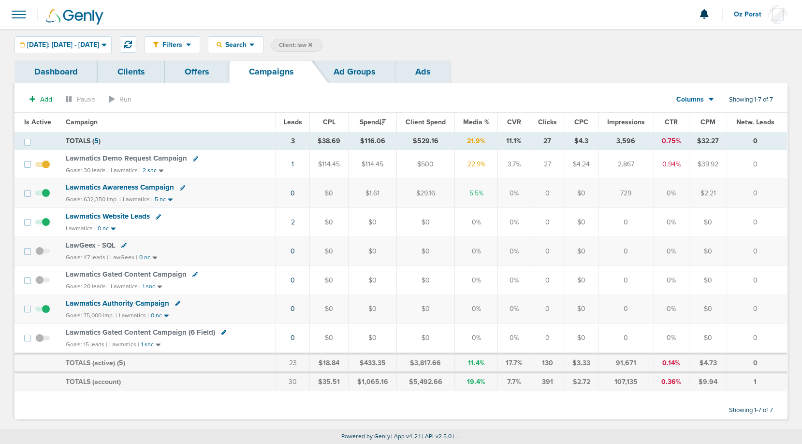
click at [312, 44] on icon at bounding box center [310, 45] width 4 height 4
